Goal: Information Seeking & Learning: Learn about a topic

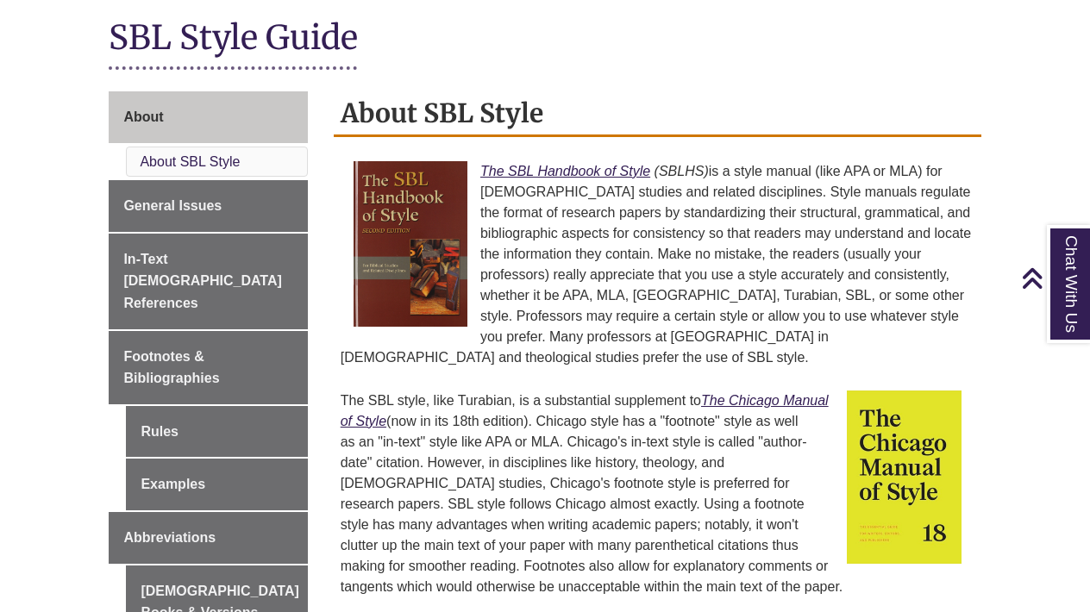
scroll to position [404, 0]
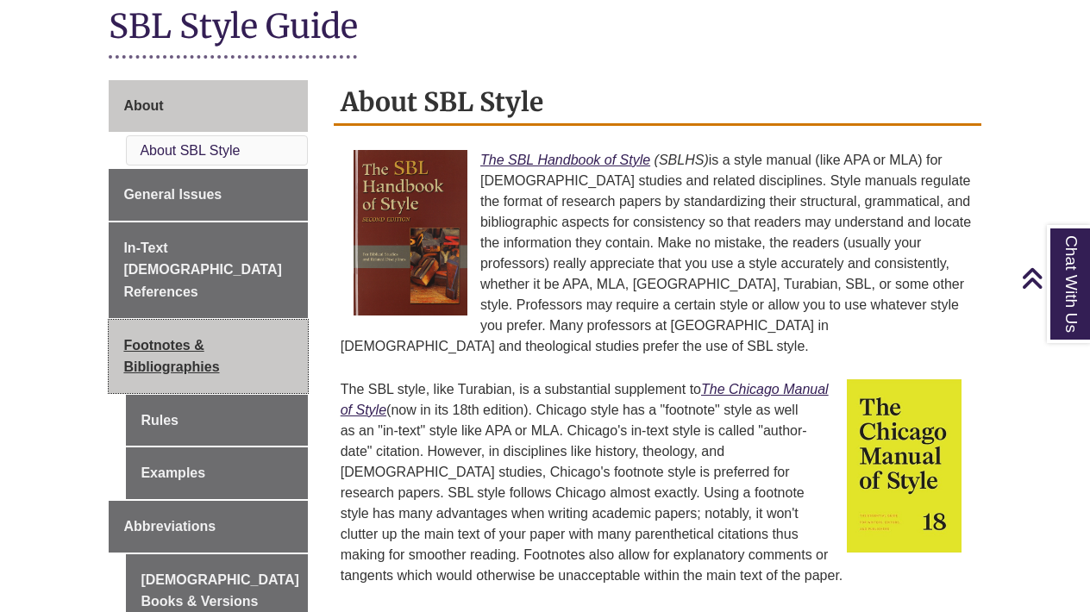
click at [163, 338] on span "Footnotes & Bibliographies" at bounding box center [171, 356] width 96 height 37
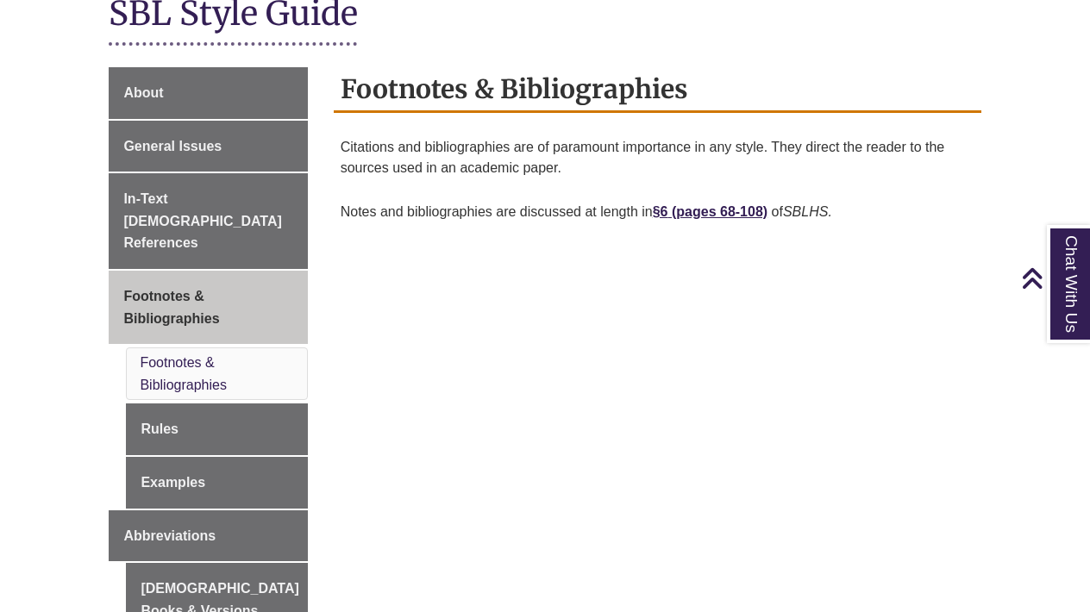
scroll to position [418, 0]
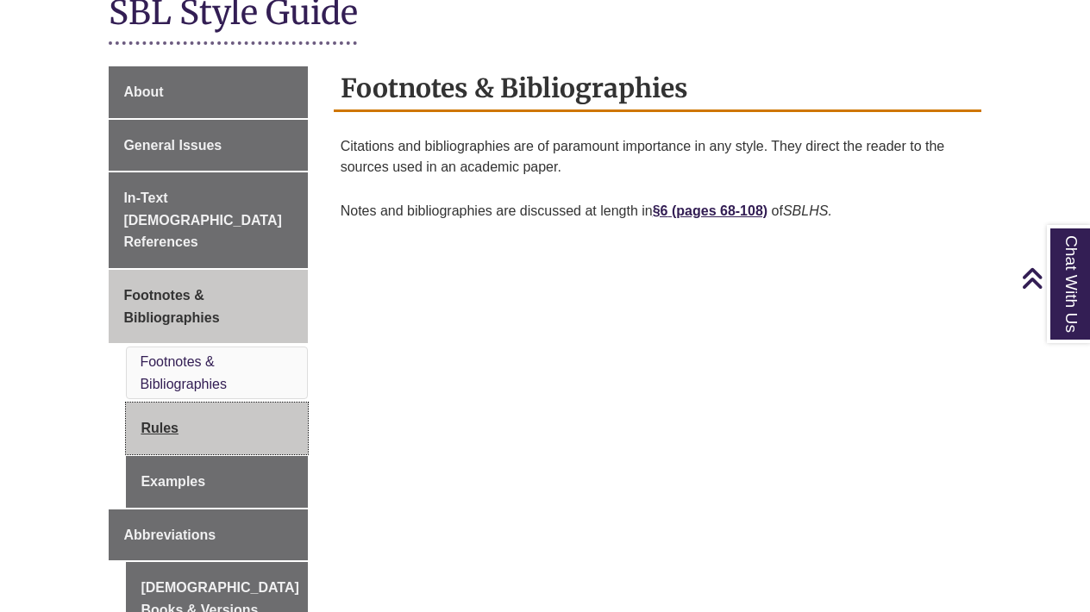
click at [171, 403] on link "Rules" at bounding box center [216, 429] width 181 height 52
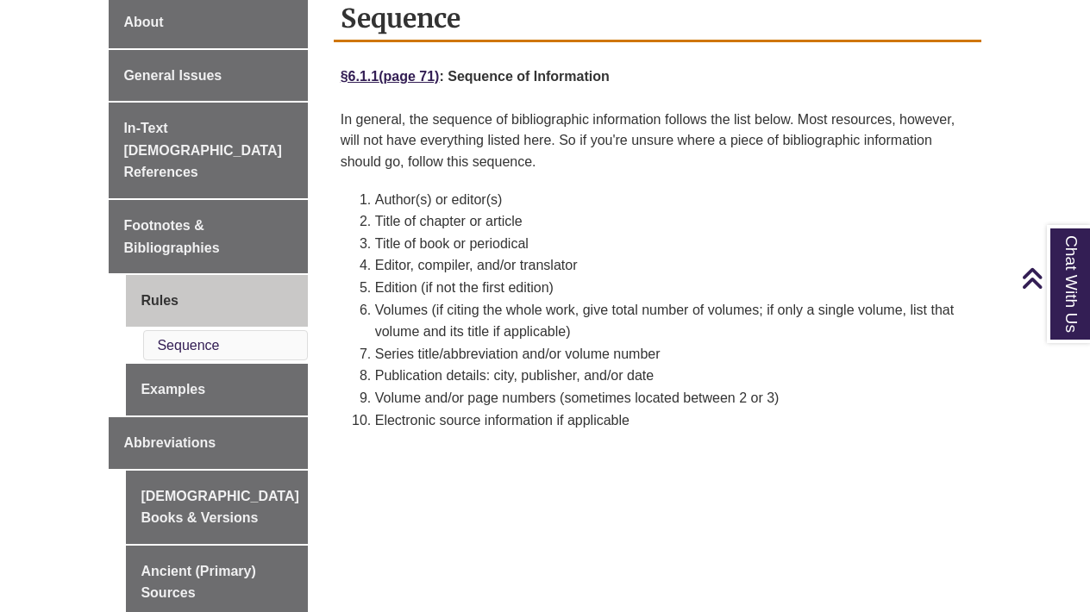
scroll to position [490, 0]
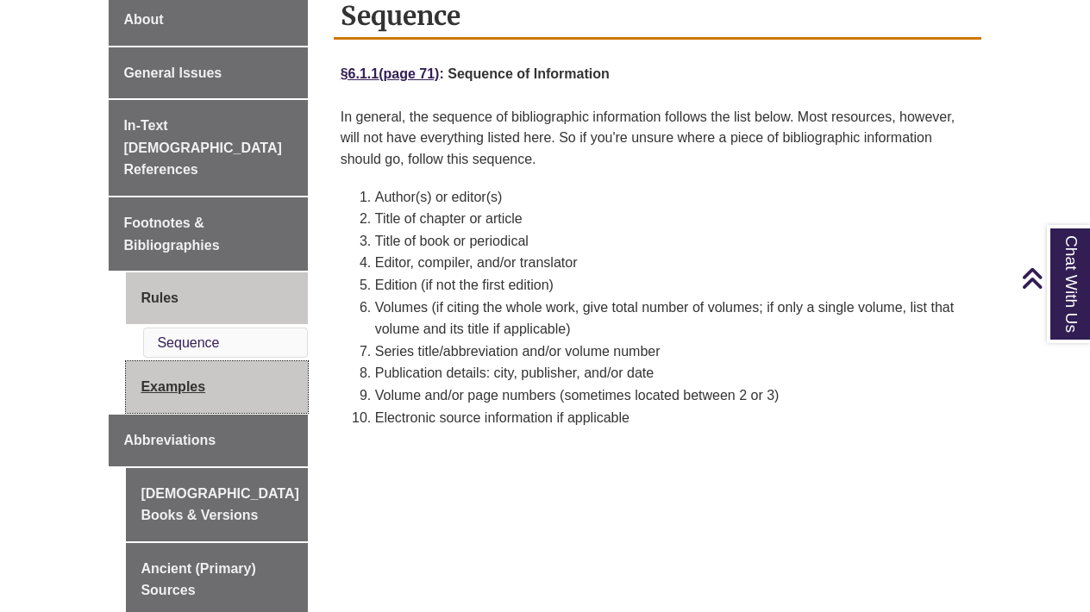
click at [180, 361] on link "Examples" at bounding box center [216, 387] width 181 height 52
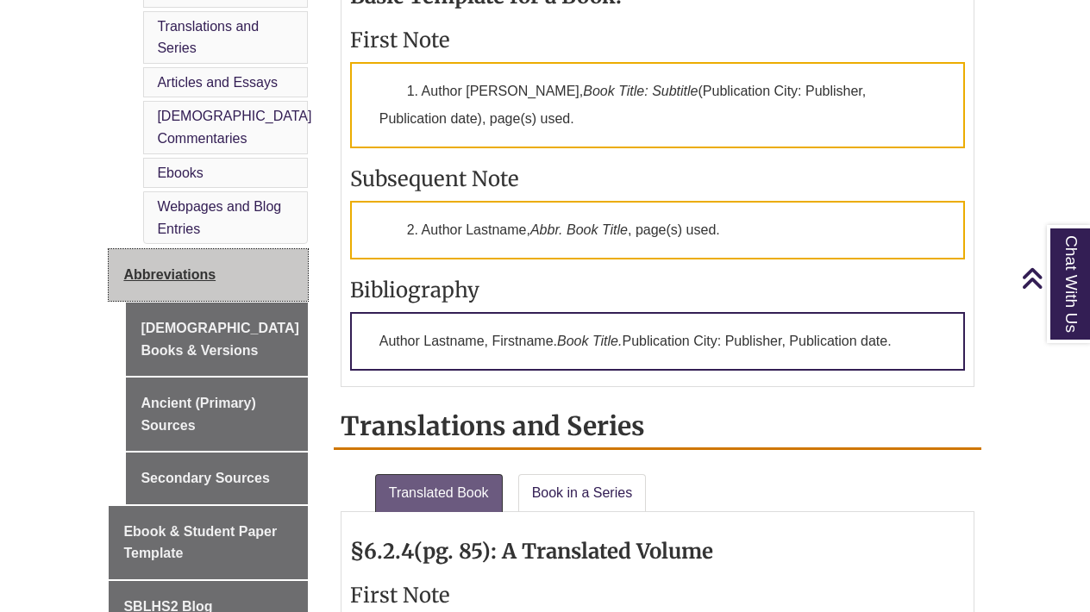
scroll to position [930, 0]
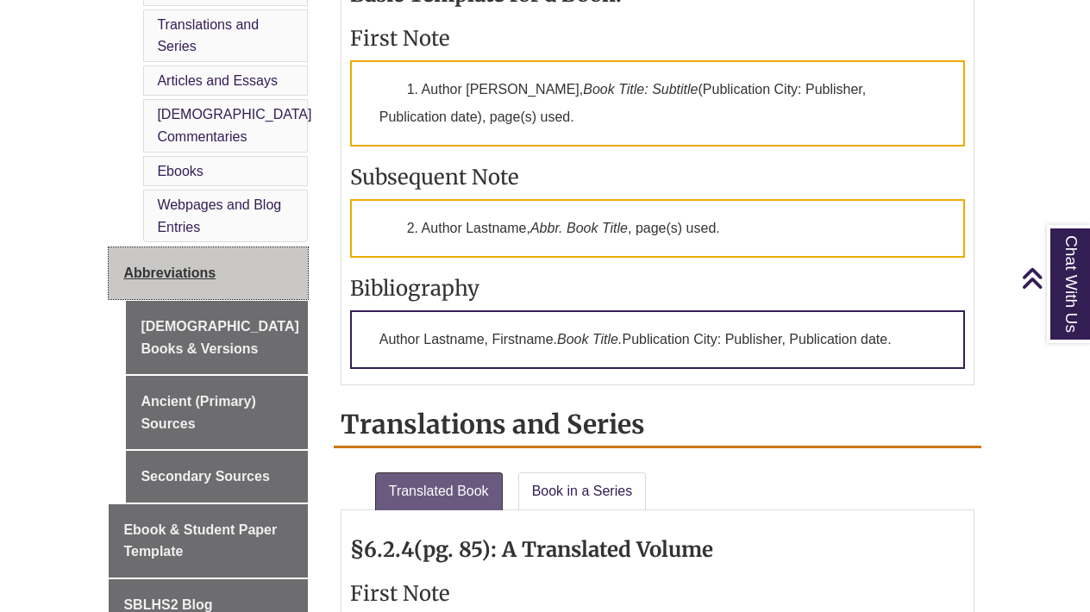
click at [173, 247] on link "Abbreviations" at bounding box center [208, 273] width 198 height 52
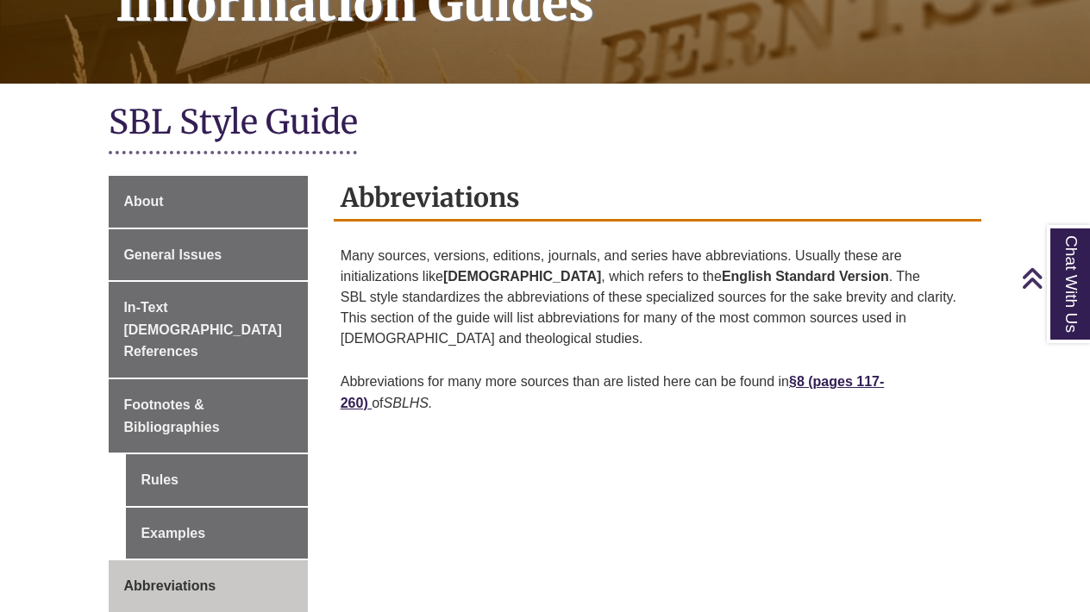
scroll to position [309, 0]
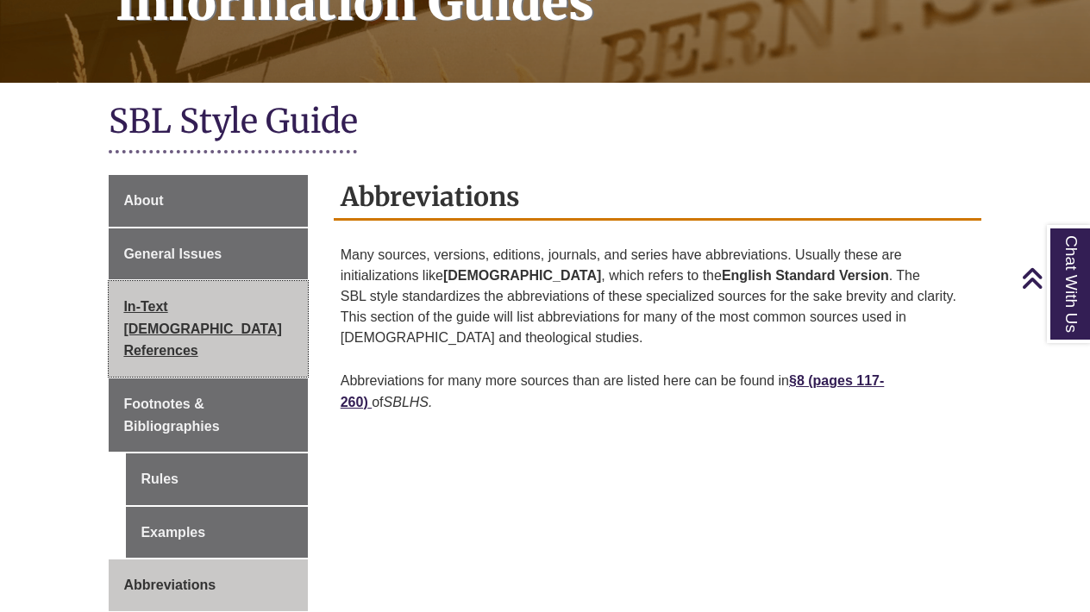
click at [189, 302] on span "In-Text [DEMOGRAPHIC_DATA] References" at bounding box center [202, 328] width 158 height 59
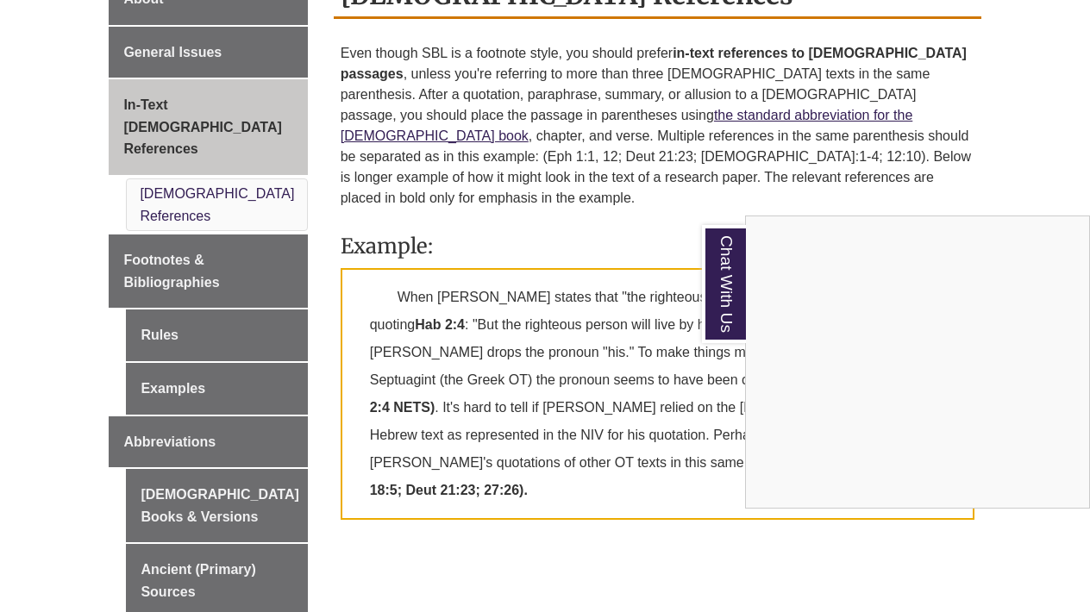
scroll to position [535, 0]
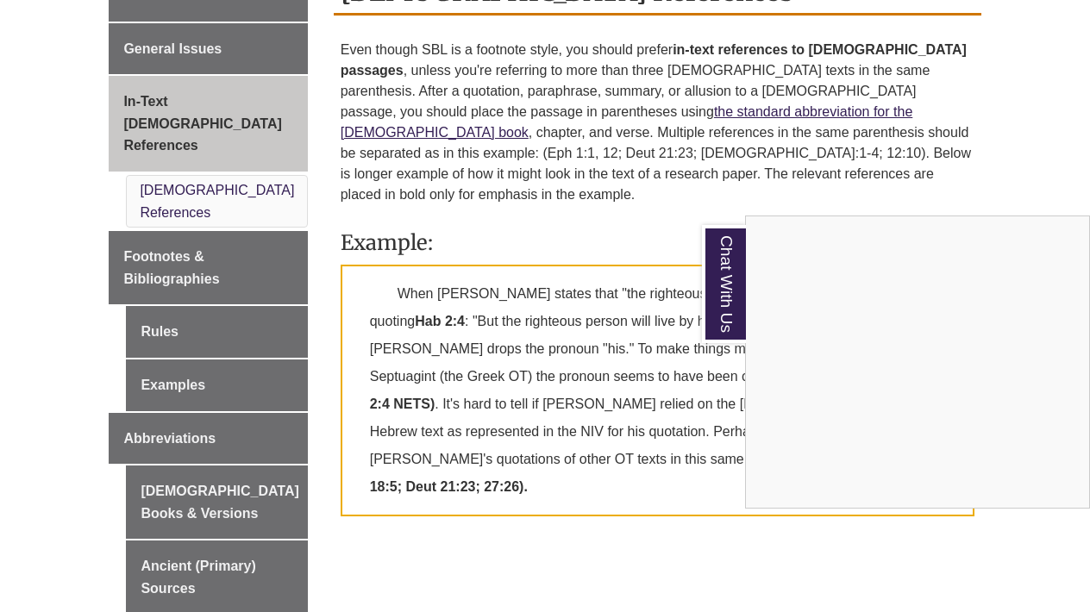
click at [172, 190] on div "Chat With Us" at bounding box center [545, 306] width 1090 height 612
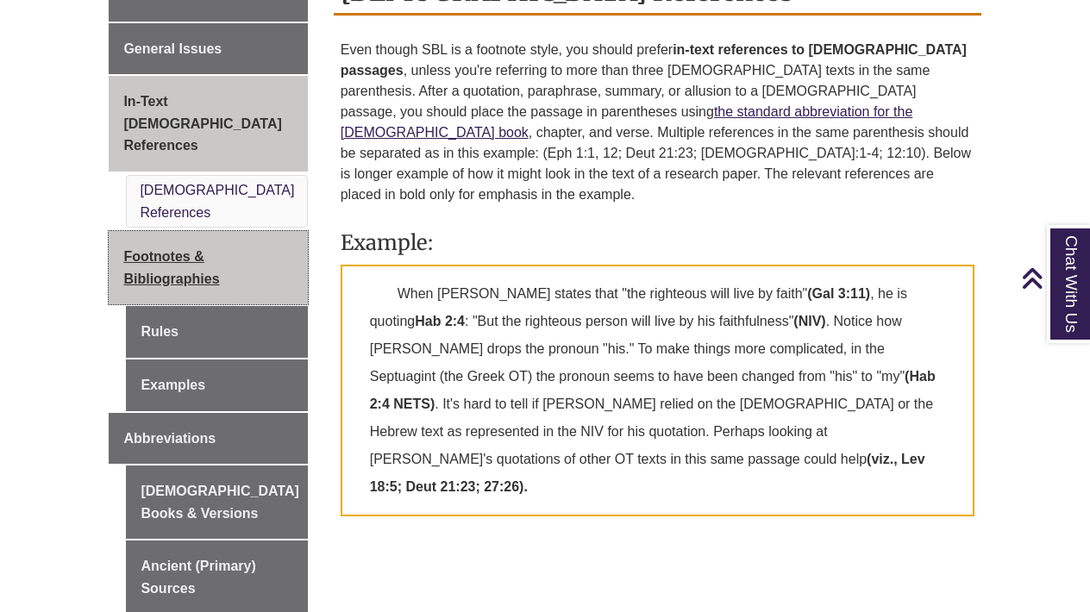
click at [172, 249] on span "Footnotes & Bibliographies" at bounding box center [171, 267] width 96 height 37
